Goal: Find specific page/section: Find specific page/section

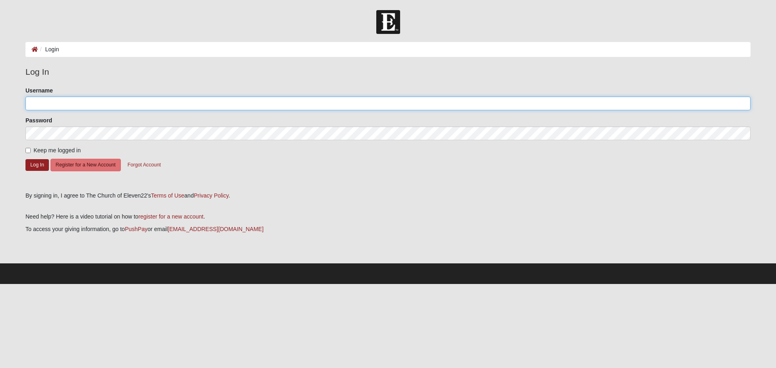
click at [153, 106] on input "Username" at bounding box center [387, 104] width 725 height 14
type input "[PERSON_NAME][EMAIL_ADDRESS][DOMAIN_NAME]"
click at [25, 159] on button "Log In" at bounding box center [36, 165] width 23 height 12
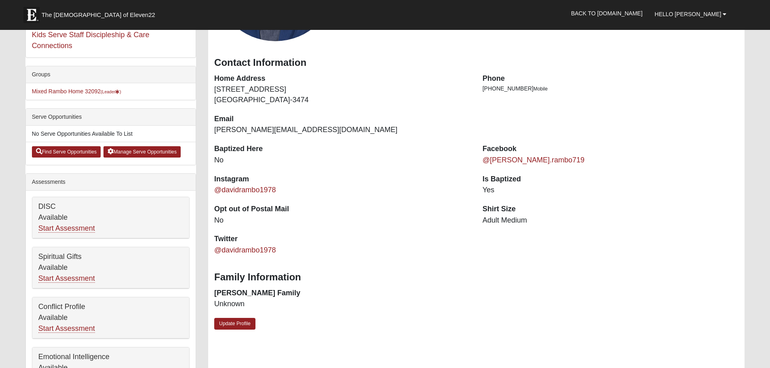
scroll to position [243, 0]
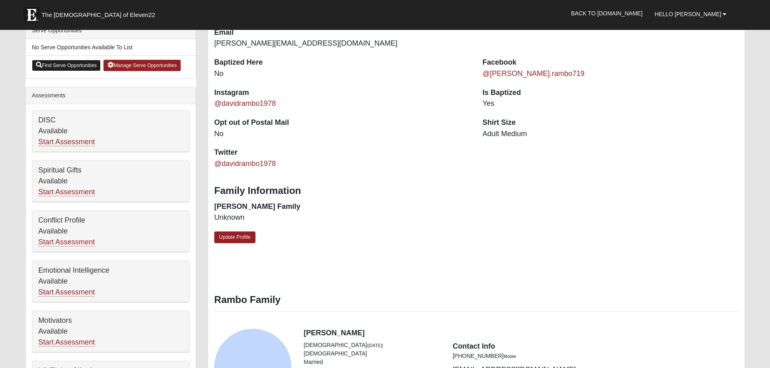
click at [80, 67] on link "Find Serve Opportunities" at bounding box center [66, 65] width 69 height 11
